Goal: Find specific page/section: Find specific page/section

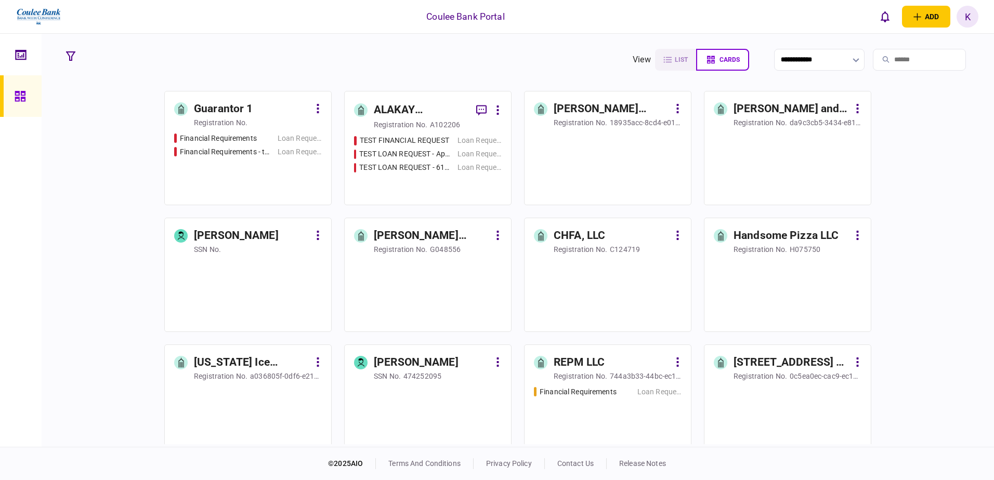
click at [886, 56] on input "search" at bounding box center [919, 60] width 93 height 22
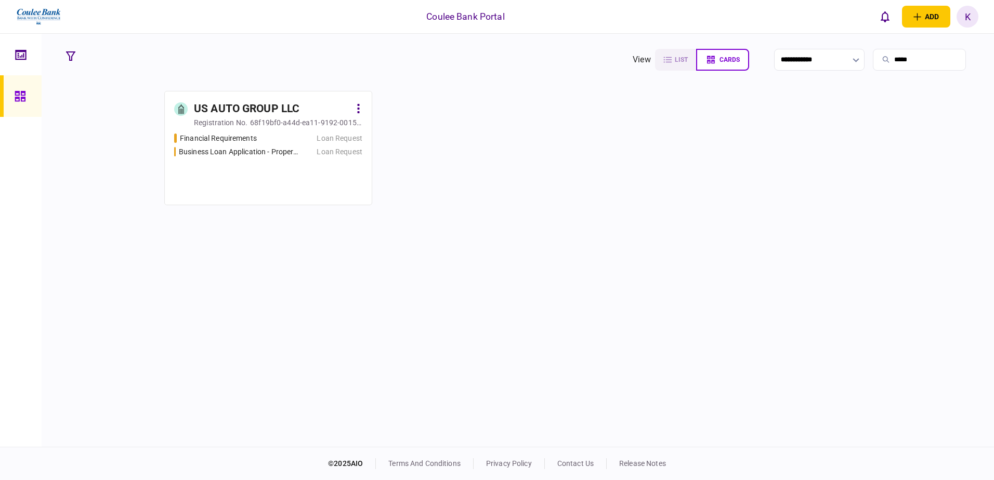
type input "*****"
click at [256, 108] on div "US AUTO GROUP LLC" at bounding box center [246, 109] width 105 height 17
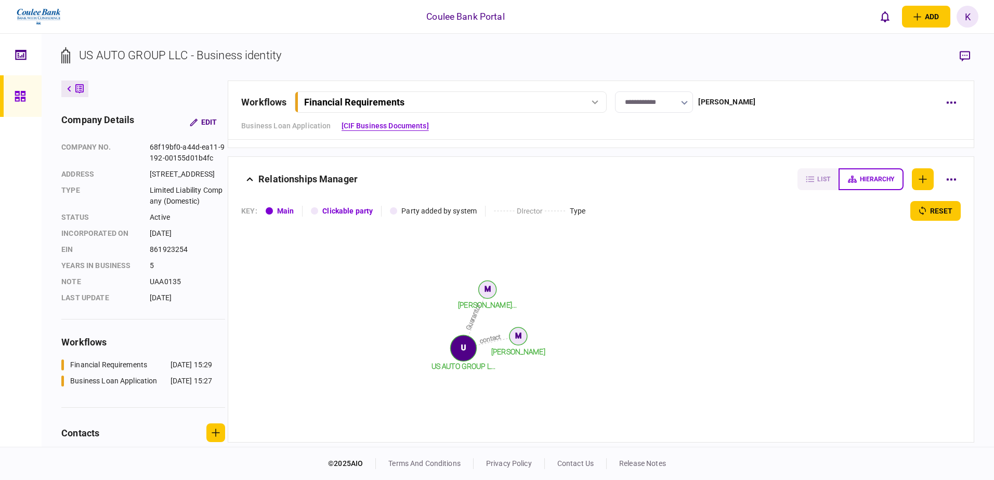
scroll to position [382, 0]
click at [796, 182] on button "list" at bounding box center [816, 180] width 43 height 22
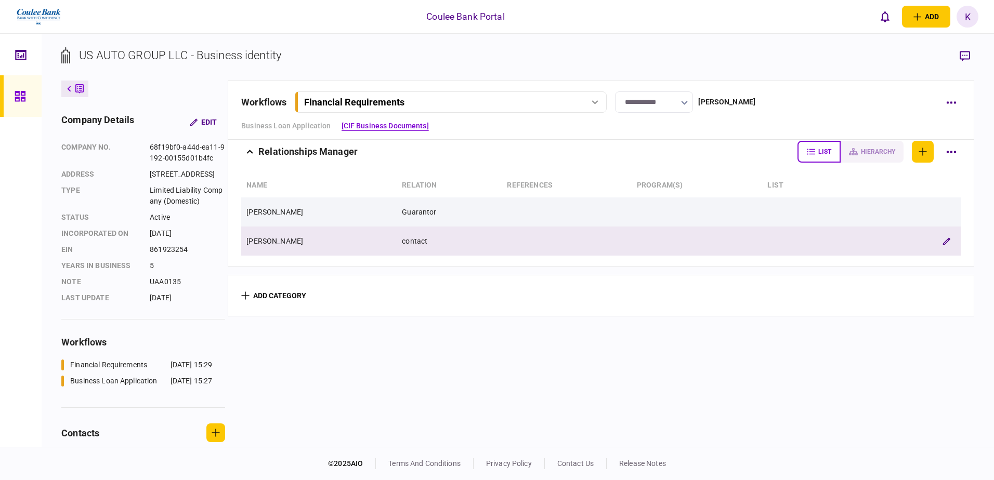
scroll to position [434, 0]
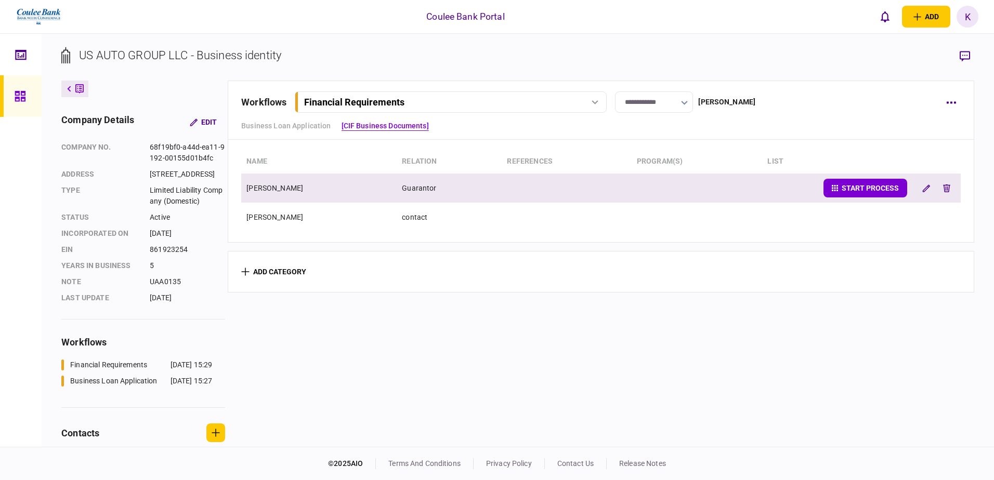
click at [314, 188] on div "[PERSON_NAME]" at bounding box center [318, 188] width 145 height 19
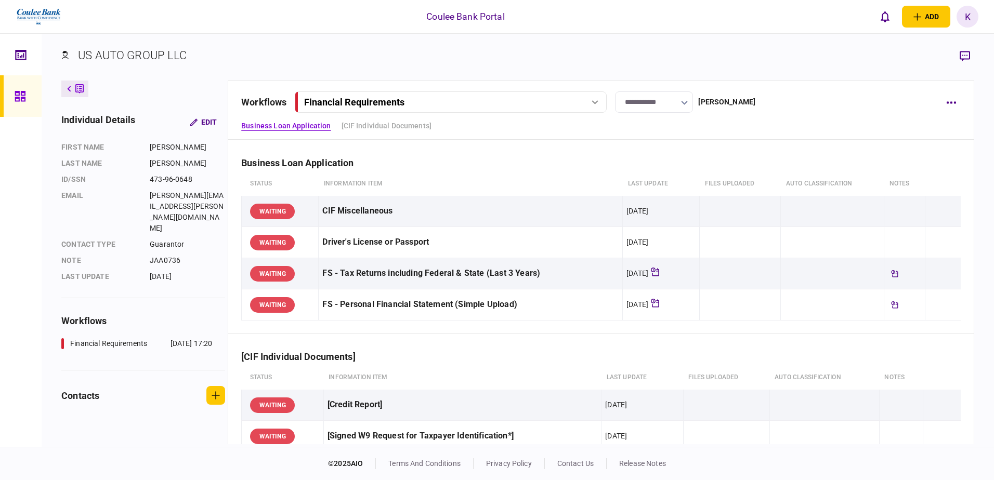
click at [590, 108] on div "Financial Requirements" at bounding box center [450, 102] width 305 height 11
